Goal: Task Accomplishment & Management: Manage account settings

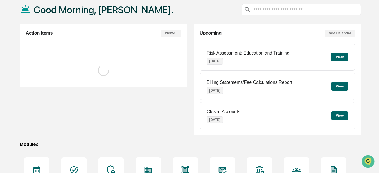
scroll to position [56, 0]
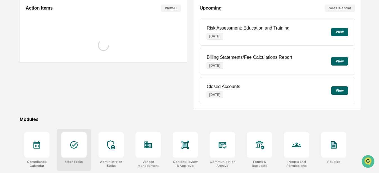
click at [72, 143] on icon at bounding box center [74, 145] width 8 height 8
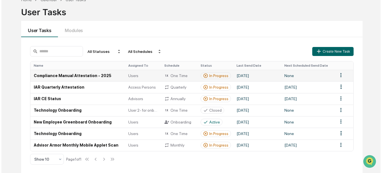
scroll to position [34, 0]
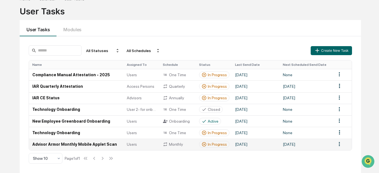
click at [340, 139] on html "Calendar Manage Tasks Reviews Approval Management Company People, Data, Setting…" at bounding box center [189, 52] width 379 height 173
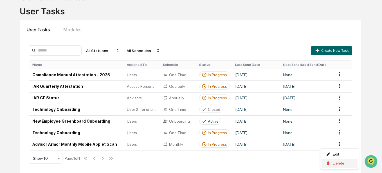
click at [335, 162] on div "Delete" at bounding box center [339, 163] width 36 height 9
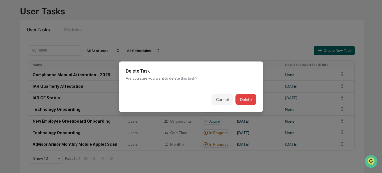
click at [251, 101] on button "Delete" at bounding box center [245, 99] width 21 height 11
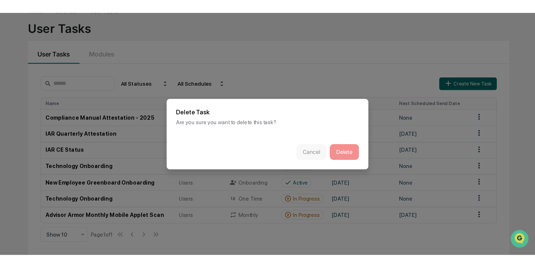
scroll to position [27, 0]
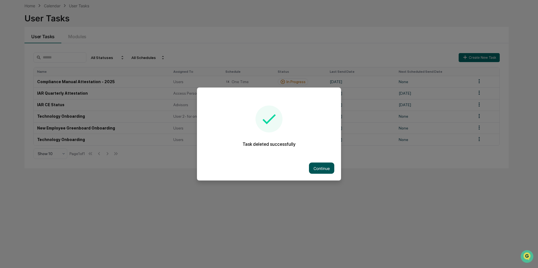
click at [323, 169] on button "Continue" at bounding box center [321, 168] width 25 height 11
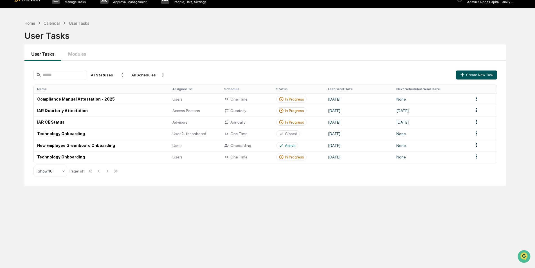
scroll to position [0, 0]
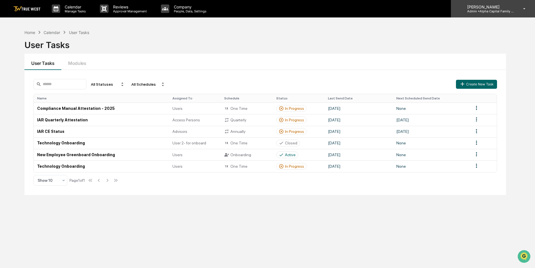
click at [379, 6] on p "[PERSON_NAME]" at bounding box center [489, 7] width 52 height 5
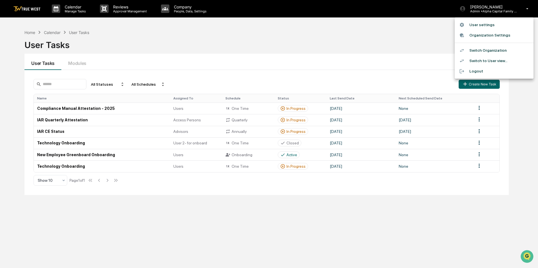
click at [379, 49] on li "Switch Organization" at bounding box center [494, 50] width 79 height 10
